Goal: Navigation & Orientation: Find specific page/section

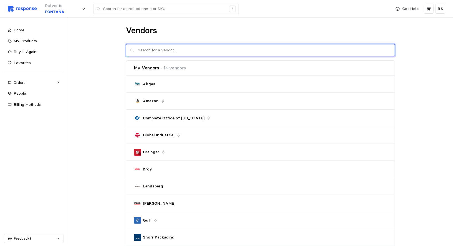
click at [173, 47] on input "text" at bounding box center [264, 50] width 253 height 12
click at [148, 69] on div "Rocket Industrial" at bounding box center [155, 66] width 42 height 7
type input "rock"
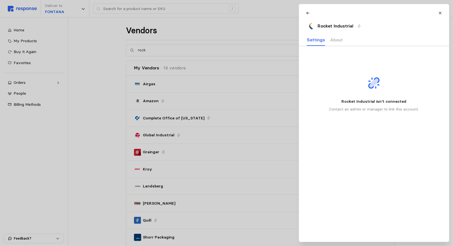
click at [251, 47] on div at bounding box center [226, 123] width 453 height 246
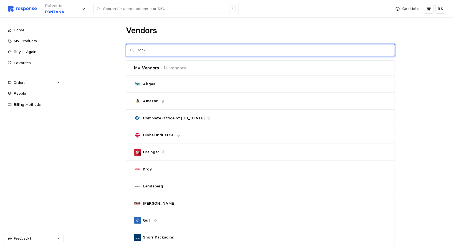
click at [222, 54] on input "rock" at bounding box center [264, 50] width 253 height 12
click at [383, 66] on div "Connect" at bounding box center [379, 66] width 17 height 6
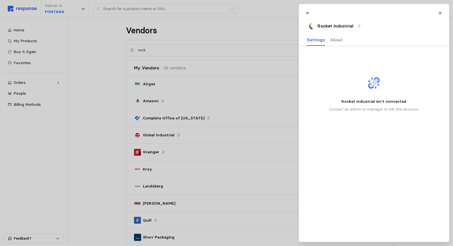
click at [333, 41] on p "About" at bounding box center [336, 39] width 13 height 7
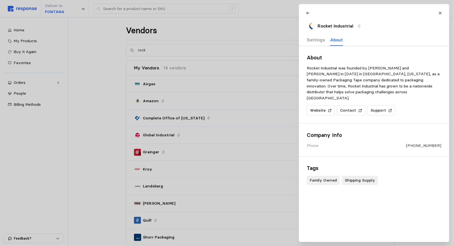
click at [321, 41] on p "Settings" at bounding box center [316, 39] width 18 height 7
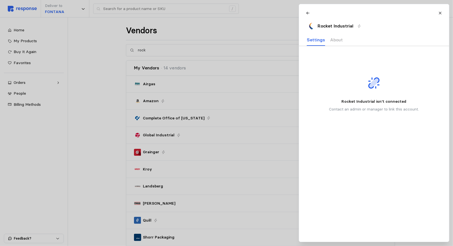
click at [294, 48] on div at bounding box center [226, 123] width 453 height 246
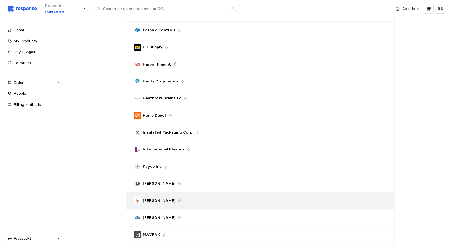
scroll to position [920, 0]
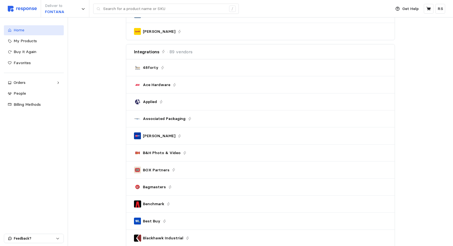
click at [31, 31] on div "Home" at bounding box center [37, 30] width 46 height 6
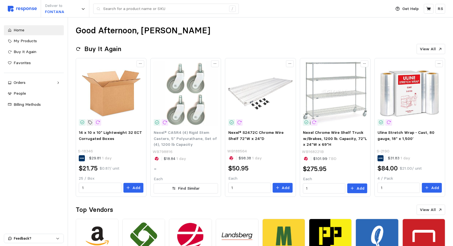
click at [231, 36] on div "Good Afternoon, [PERSON_NAME] It Again View All 14 x 10 x 10" Lightweight 32 EC…" at bounding box center [260, 190] width 385 height 346
click at [231, 38] on div "Good Afternoon, [PERSON_NAME] It Again View All 14 x 10 x 10" Lightweight 32 EC…" at bounding box center [260, 190] width 385 height 346
click at [240, 34] on div "Good Afternoon, [PERSON_NAME]" at bounding box center [261, 30] width 370 height 11
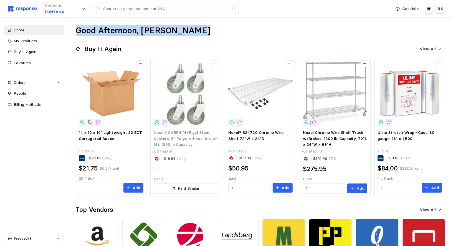
click at [240, 34] on div "Good Afternoon, [PERSON_NAME]" at bounding box center [261, 30] width 370 height 11
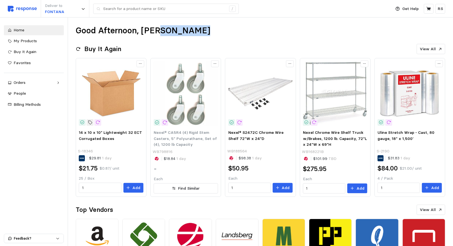
click at [241, 35] on div "Good Afternoon, [PERSON_NAME]" at bounding box center [261, 30] width 370 height 11
